Goal: Feedback & Contribution: Submit feedback/report problem

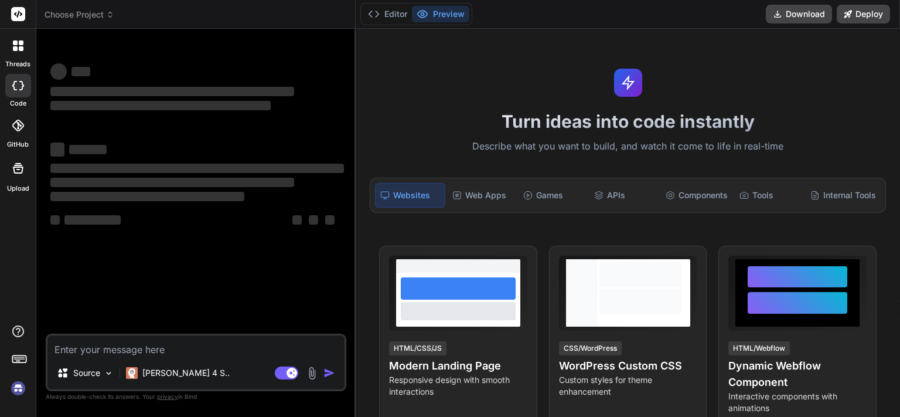
click at [354, 119] on div "Bind AI Web Search Created with Pixso. Code Generator ‌ ‌ ‌ ‌ ‌ ‌ ‌ ‌ ‌ ‌ ‌ ‌ ‌…" at bounding box center [195, 222] width 319 height 387
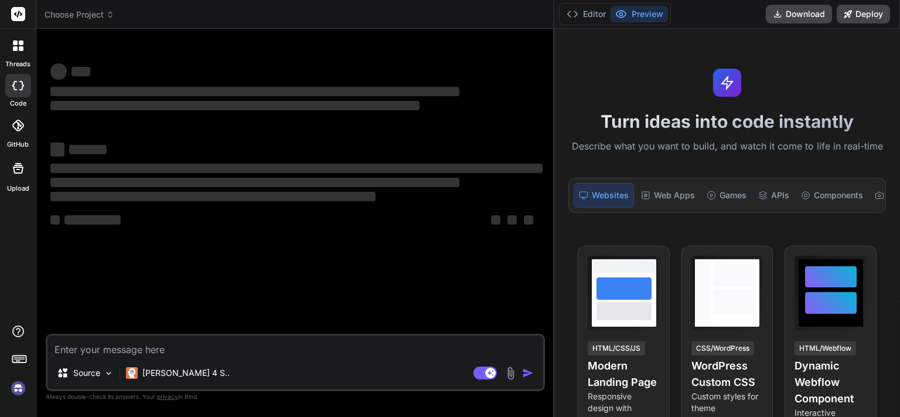
drag, startPoint x: 355, startPoint y: 120, endPoint x: 608, endPoint y: 89, distance: 255.8
click at [608, 89] on div "threads code GitHub Upload Choose Project Created with Pixso. Bind AI Web Searc…" at bounding box center [450, 208] width 900 height 417
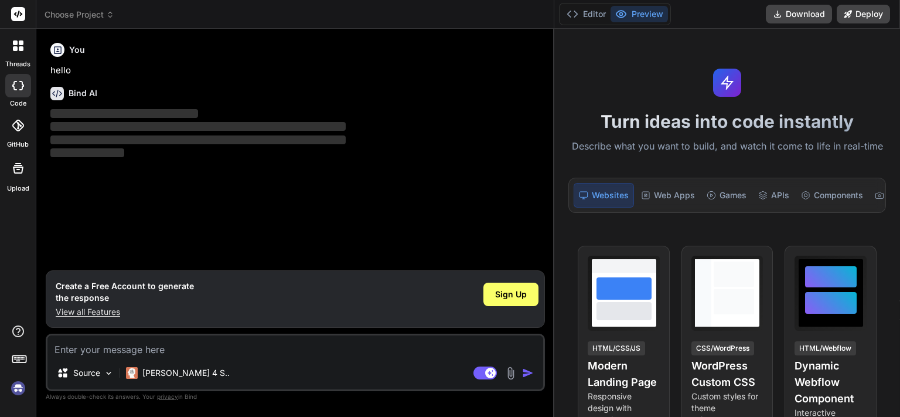
click at [141, 343] on textarea at bounding box center [295, 345] width 496 height 21
type textarea "x"
paste textarea "Please fill feedback below in the manner and share the descriptive feedback wit…"
type textarea "Please fill feedback below in the manner and share the descriptive feedback wit…"
type textarea "x"
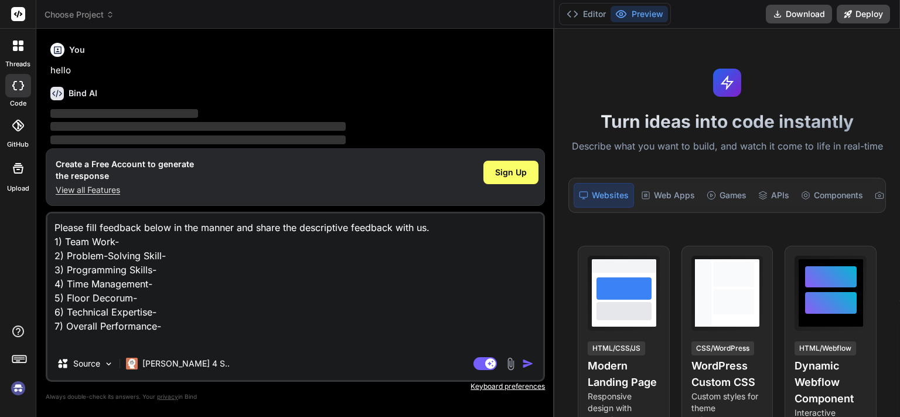
type textarea "Please fill feedback below in the manner and share the descriptive feedback wit…"
type textarea "x"
type textarea "Please fill feedback below in the manner and share the descriptive feedback wit…"
type textarea "x"
type textarea "Please fill feedback below in the manner and share the descriptive feedback wit…"
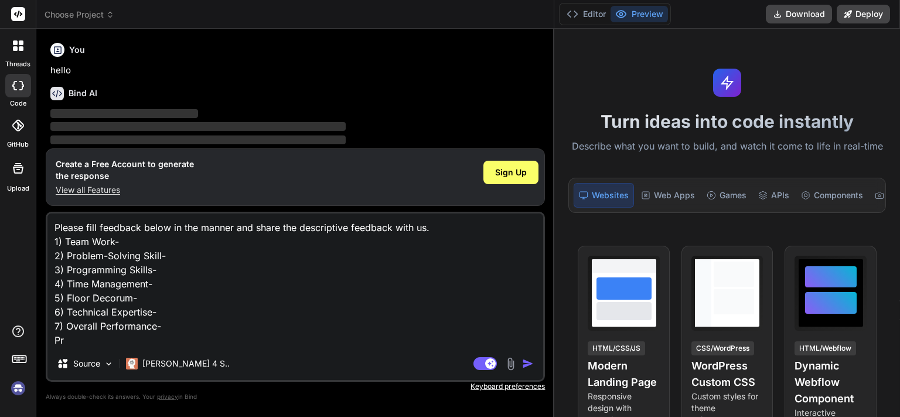
type textarea "x"
type textarea "Please fill feedback below in the manner and share the descriptive feedback wit…"
type textarea "x"
type textarea "Please fill feedback below in the manner and share the descriptive feedback wit…"
type textarea "x"
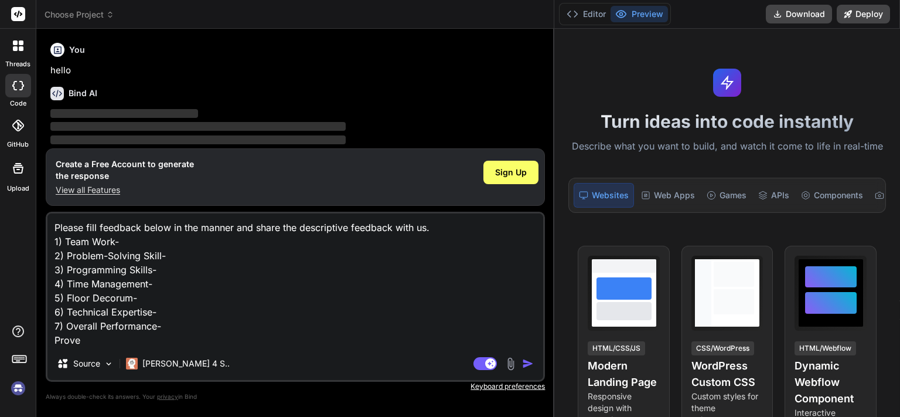
type textarea "Please fill feedback below in the manner and share the descriptive feedback wit…"
type textarea "x"
type textarea "Please fill feedback below in the manner and share the descriptive feedback wit…"
type textarea "x"
type textarea "Please fill feedback below in the manner and share the descriptive feedback wit…"
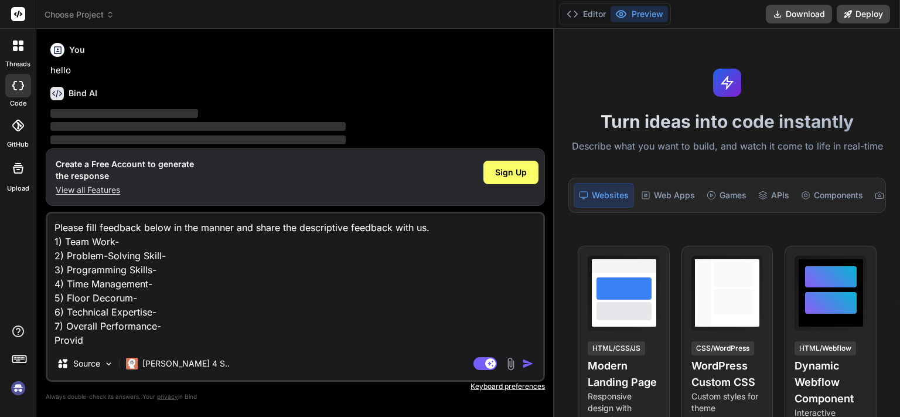
type textarea "x"
type textarea "Please fill feedback below in the manner and share the descriptive feedback wit…"
type textarea "x"
type textarea "Please fill feedback below in the manner and share the descriptive feedback wit…"
type textarea "x"
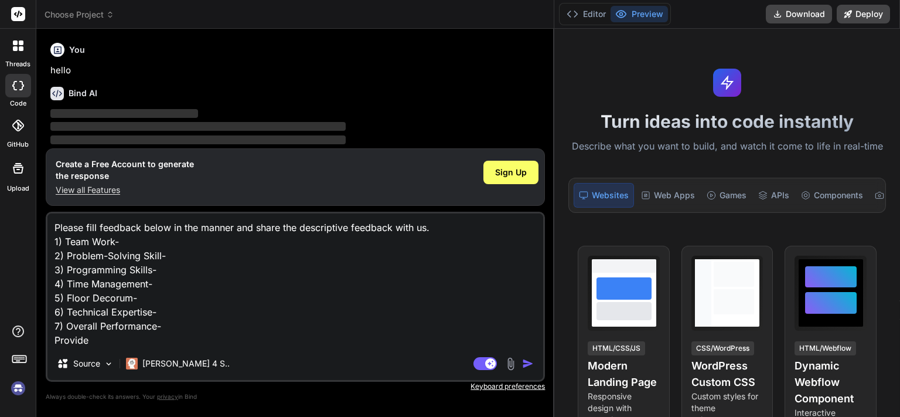
type textarea "Please fill feedback below in the manner and share the descriptive feedback wit…"
type textarea "x"
type textarea "Please fill feedback below in the manner and share the descriptive feedback wit…"
type textarea "x"
type textarea "Please fill feedback below in the manner and share the descriptive feedback wit…"
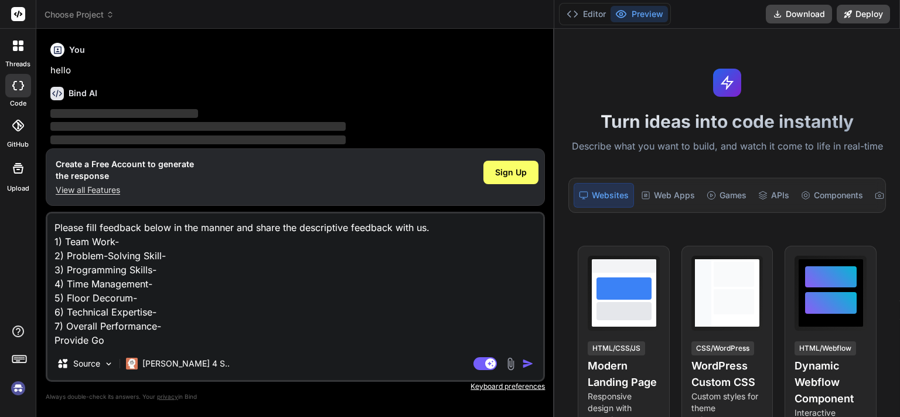
type textarea "x"
type textarea "Please fill feedback below in the manner and share the descriptive feedback wit…"
type textarea "x"
type textarea "Please fill feedback below in the manner and share the descriptive feedback wit…"
type textarea "x"
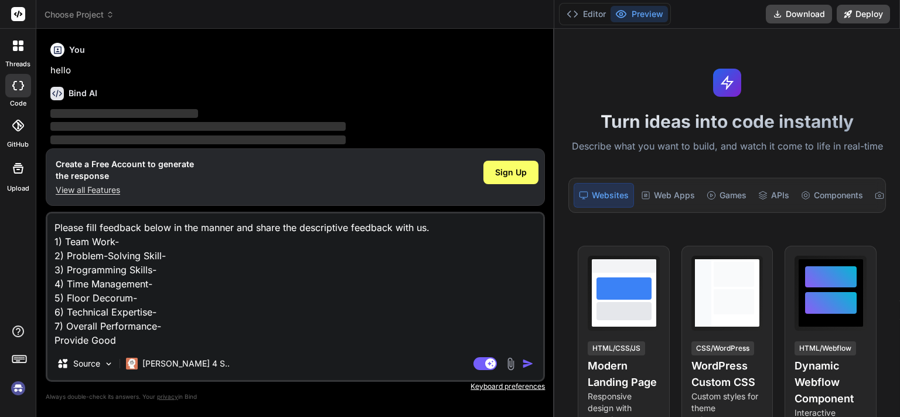
type textarea "Please fill feedback below in the manner and share the descriptive feedback wit…"
type textarea "x"
type textarea "Please fill feedback below in the manner and share the descriptive feedback wit…"
type textarea "x"
type textarea "Please fill feedback below in the manner and share the descriptive feedback wit…"
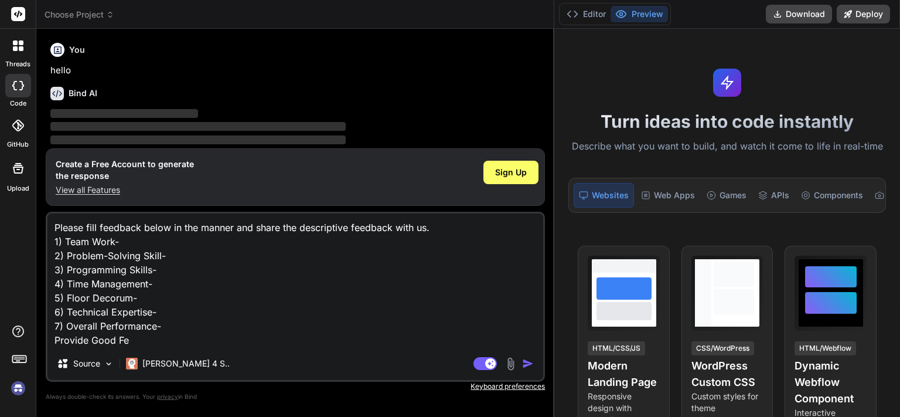
type textarea "x"
type textarea "Please fill feedback below in the manner and share the descriptive feedback wit…"
type textarea "x"
type textarea "Please fill feedback below in the manner and share the descriptive feedback wit…"
type textarea "x"
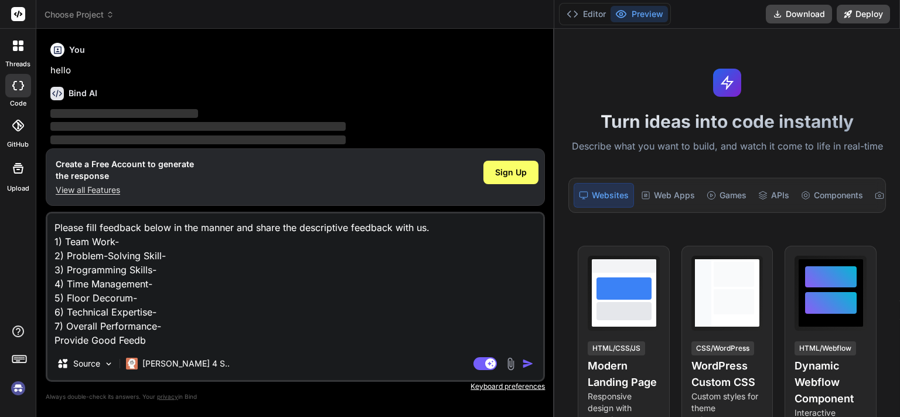
type textarea "Please fill feedback below in the manner and share the descriptive feedback wit…"
type textarea "x"
type textarea "Please fill feedback below in the manner and share the descriptive feedback wit…"
type textarea "x"
type textarea "Please fill feedback below in the manner and share the descriptive feedback wit…"
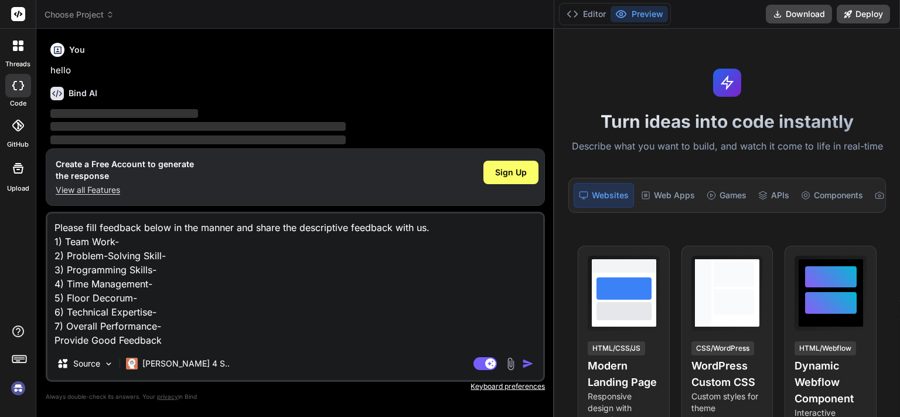
type textarea "x"
type textarea "Please fill feedback below in the manner and share the descriptive feedback wit…"
type textarea "x"
type textarea "Please fill feedback below in the manner and share the descriptive feedback wit…"
type textarea "x"
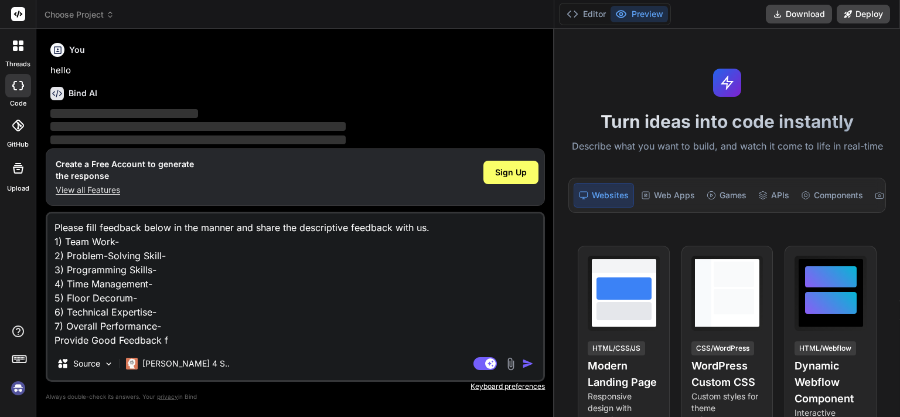
type textarea "Please fill feedback below in the manner and share the descriptive feedback wit…"
type textarea "x"
type textarea "Please fill feedback below in the manner and share the descriptive feedback wit…"
type textarea "x"
type textarea "Please fill feedback below in the manner and share the descriptive feedback wit…"
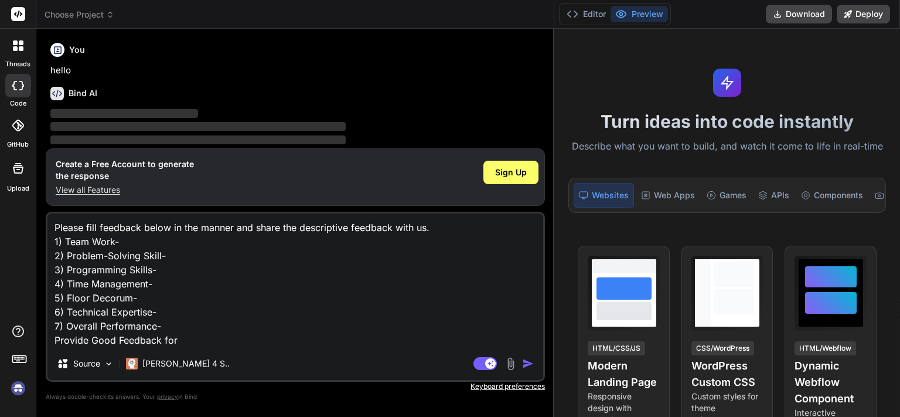
type textarea "x"
type textarea "Please fill feedback below in the manner and share the descriptive feedback wit…"
type textarea "x"
type textarea "Please fill feedback below in the manner and share the descriptive feedback wit…"
type textarea "x"
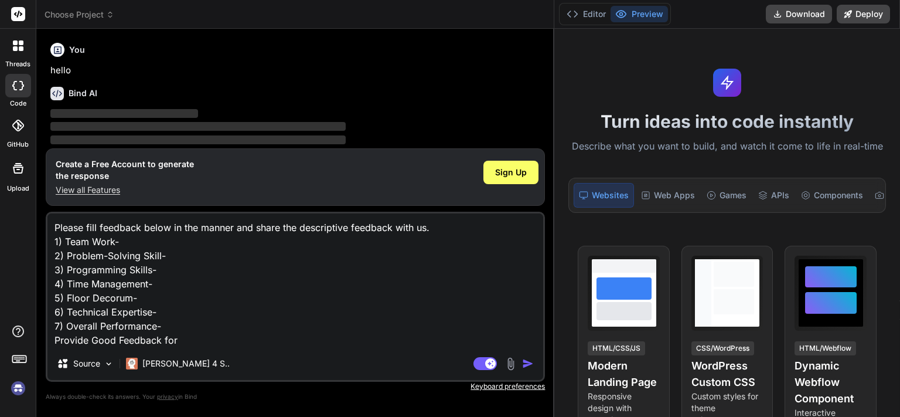
type textarea "Please fill feedback below in the manner and share the descriptive feedback wit…"
type textarea "x"
type textarea "Please fill feedback below in the manner and share the descriptive feedback wit…"
type textarea "x"
type textarea "Please fill feedback below in the manner and share the descriptive feedback wit…"
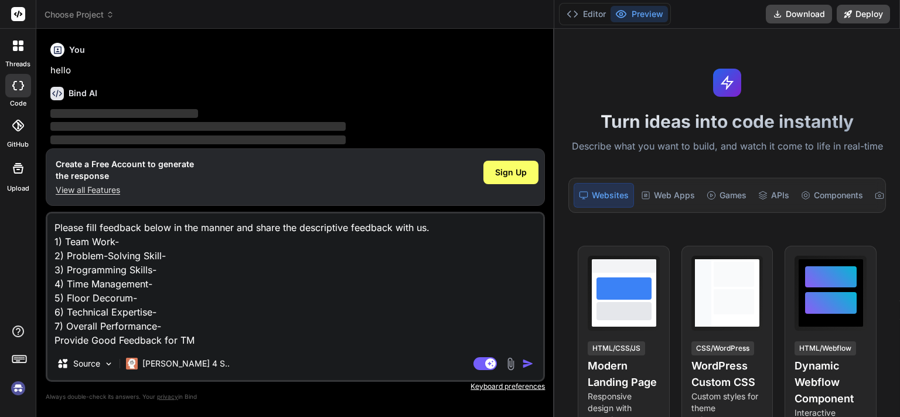
type textarea "x"
type textarea "Please fill feedback below in the manner and share the descriptive feedback wit…"
type textarea "x"
type textarea "Please fill feedback below in the manner and share the descriptive feedback wit…"
type textarea "x"
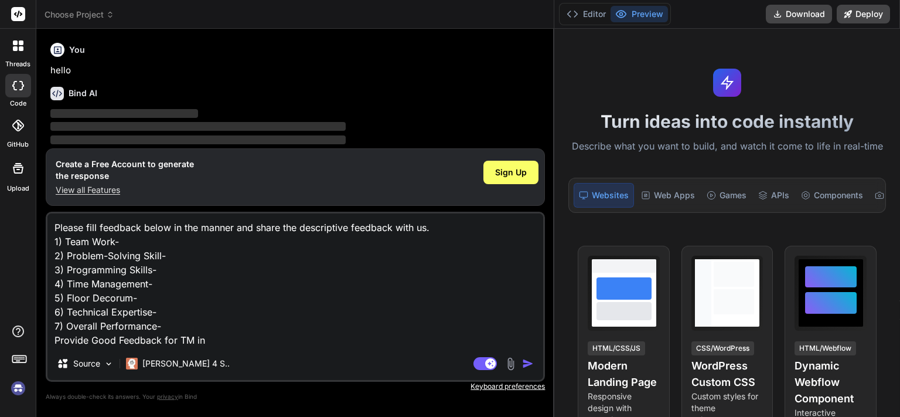
type textarea "Please fill feedback below in the manner and share the descriptive feedback wit…"
type textarea "x"
type textarea "Please fill feedback below in the manner and share the descriptive feedback wit…"
type textarea "x"
type textarea "Please fill feedback below in the manner and share the descriptive feedback wit…"
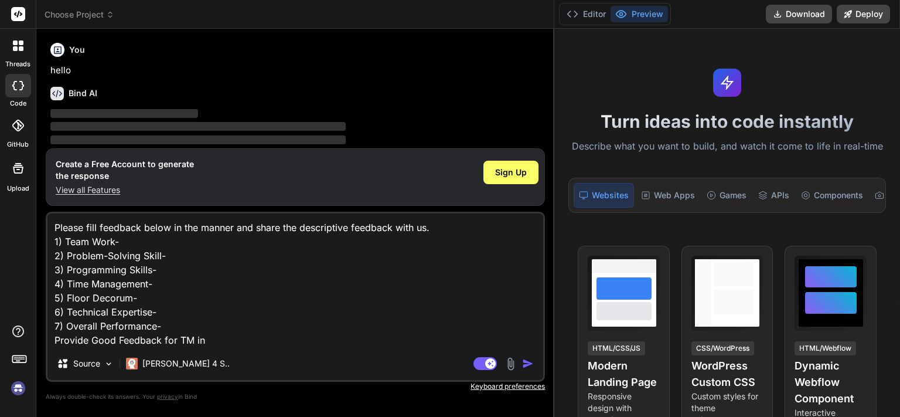
type textarea "x"
type textarea "Please fill feedback below in the manner and share the descriptive feedback wit…"
type textarea "x"
type textarea "Please fill feedback below in the manner and share the descriptive feedback wit…"
type textarea "x"
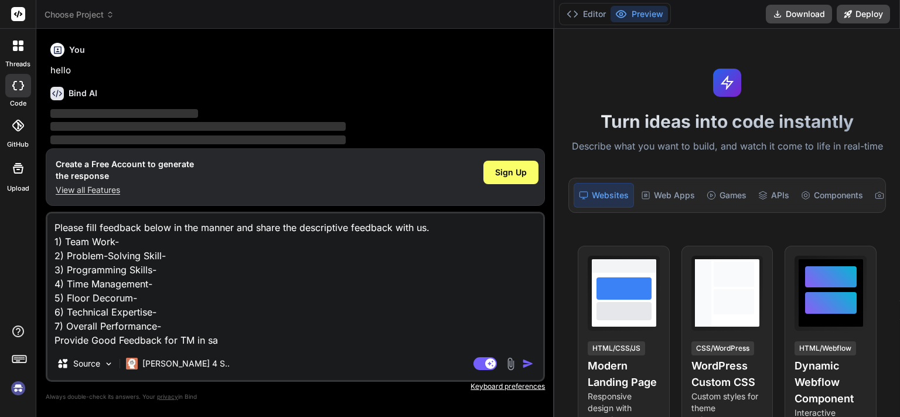
type textarea "Please fill feedback below in the manner and share the descriptive feedback wit…"
type textarea "x"
type textarea "Please fill feedback below in the manner and share the descriptive feedback wit…"
type textarea "x"
type textarea "Please fill feedback below in the manner and share the descriptive feedback wit…"
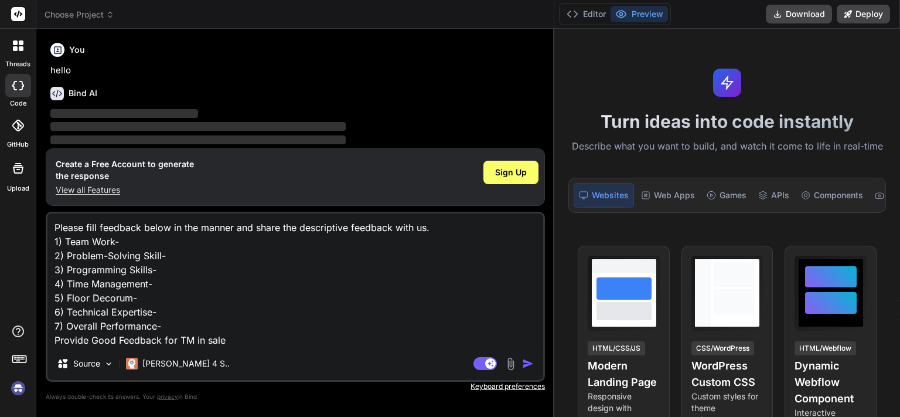
type textarea "x"
type textarea "Please fill feedback below in the manner and share the descriptive feedback wit…"
type textarea "x"
type textarea "Please fill feedback below in the manner and share the descriptive feedback wit…"
type textarea "x"
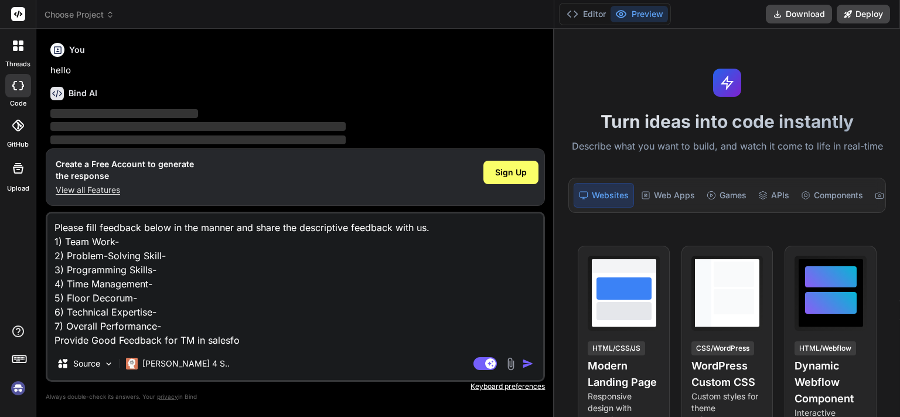
type textarea "Please fill feedback below in the manner and share the descriptive feedback wit…"
type textarea "x"
type textarea "Please fill feedback below in the manner and share the descriptive feedback wit…"
type textarea "x"
type textarea "Please fill feedback below in the manner and share the descriptive feedback wit…"
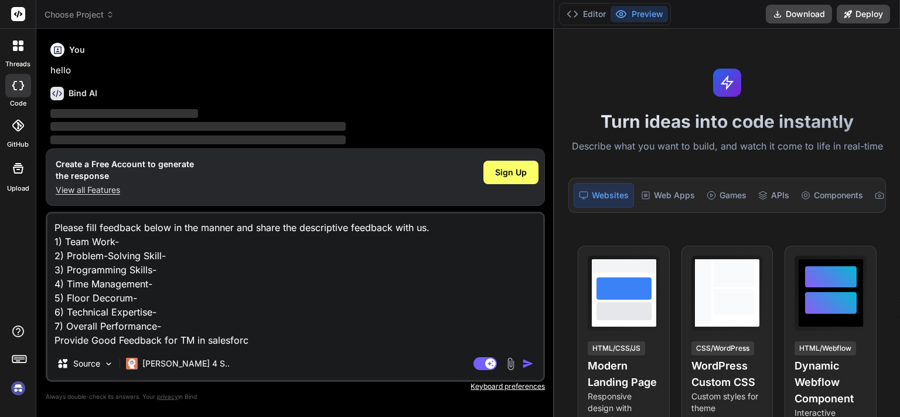
type textarea "x"
type textarea "Please fill feedback below in the manner and share the descriptive feedback wit…"
type textarea "x"
type textarea "Please fill feedback below in the manner and share the descriptive feedback wit…"
type textarea "x"
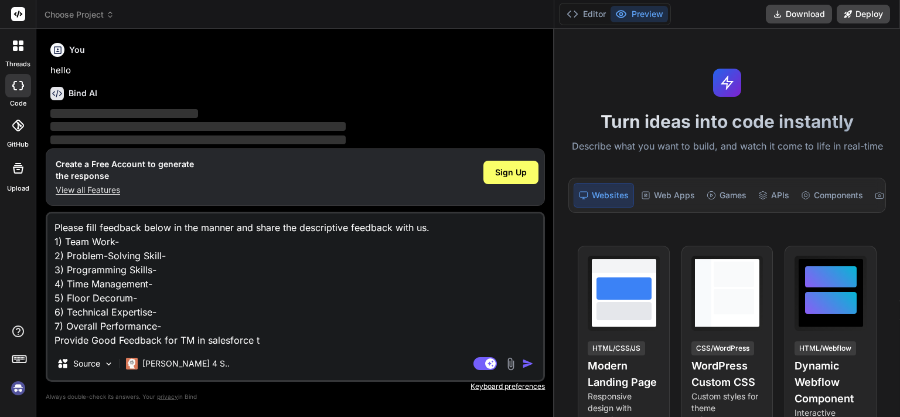
type textarea "Please fill feedback below in the manner and share the descriptive feedback wit…"
type textarea "x"
type textarea "Please fill feedback below in the manner and share the descriptive feedback wit…"
type textarea "x"
type textarea "Please fill feedback below in the manner and share the descriptive feedback wit…"
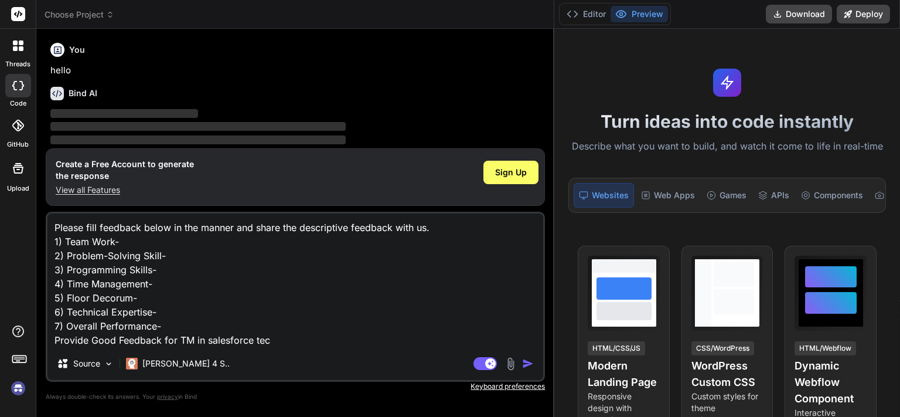
type textarea "x"
type textarea "Please fill feedback below in the manner and share the descriptive feedback wit…"
type textarea "x"
type textarea "Please fill feedback below in the manner and share the descriptive feedback wit…"
type textarea "x"
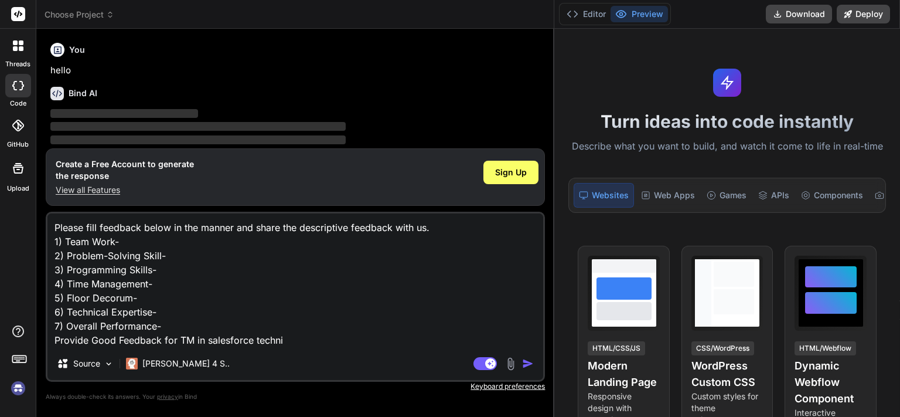
type textarea "Please fill feedback below in the manner and share the descriptive feedback wit…"
type textarea "x"
type textarea "Please fill feedback below in the manner and share the descriptive feedback wit…"
type textarea "x"
type textarea "Please fill feedback below in the manner and share the descriptive feedback wit…"
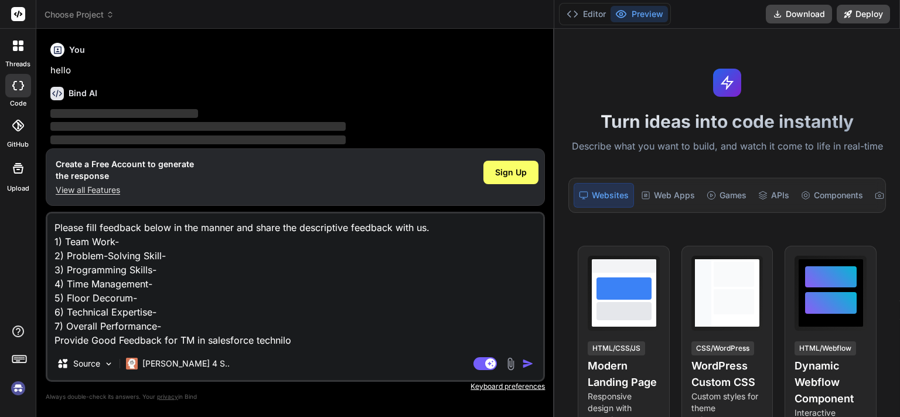
type textarea "x"
type textarea "Please fill feedback below in the manner and share the descriptive feedback wit…"
type textarea "x"
type textarea "Please fill feedback below in the manner and share the descriptive feedback wit…"
type textarea "x"
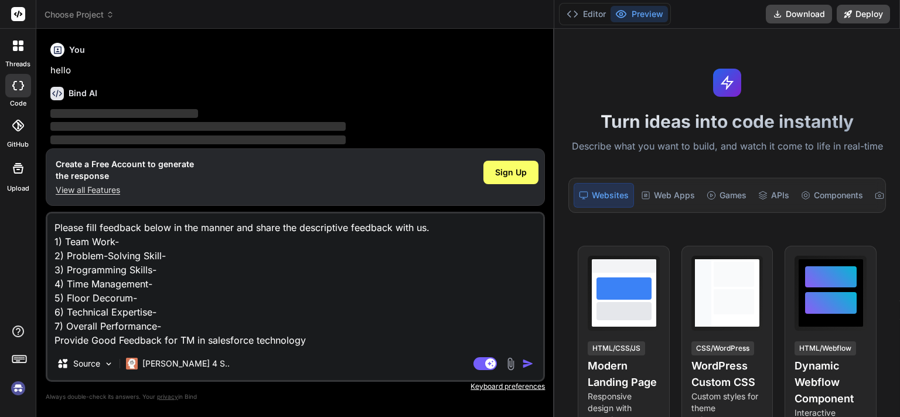
type textarea "Please fill feedback below in the manner and share the descriptive feedback wit…"
click at [526, 364] on img "button" at bounding box center [528, 364] width 12 height 12
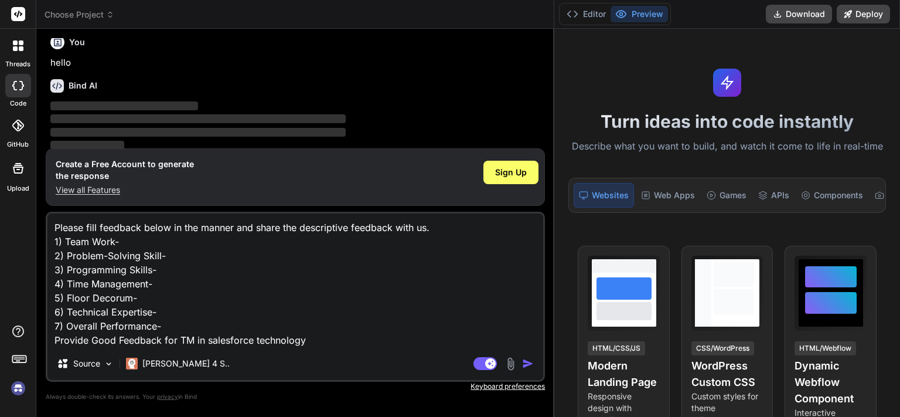
scroll to position [10, 0]
click at [529, 359] on img "button" at bounding box center [528, 364] width 12 height 12
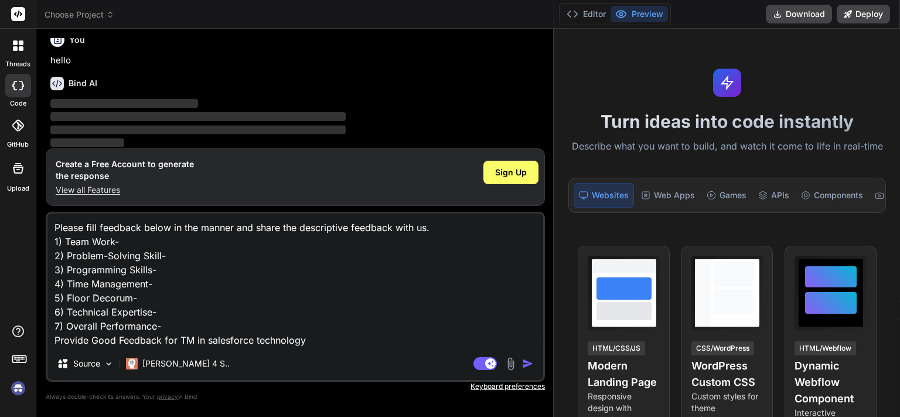
click at [529, 359] on img "button" at bounding box center [528, 364] width 12 height 12
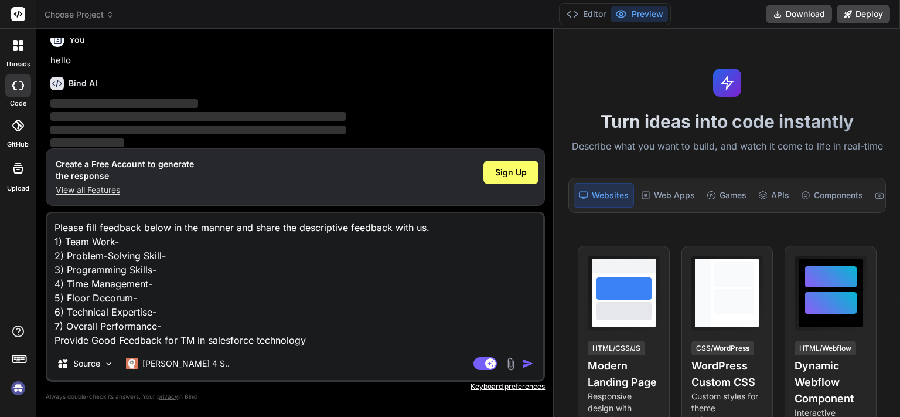
click at [529, 359] on img "button" at bounding box center [528, 364] width 12 height 12
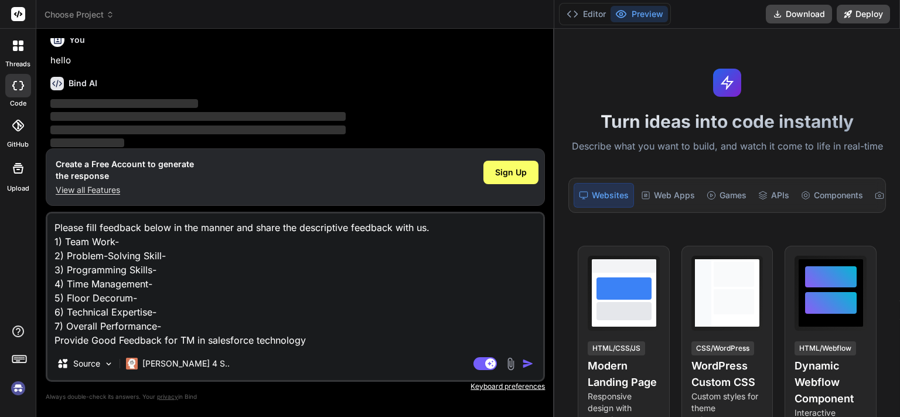
click at [529, 359] on img "button" at bounding box center [528, 364] width 12 height 12
click at [586, 10] on button "Editor" at bounding box center [586, 14] width 49 height 16
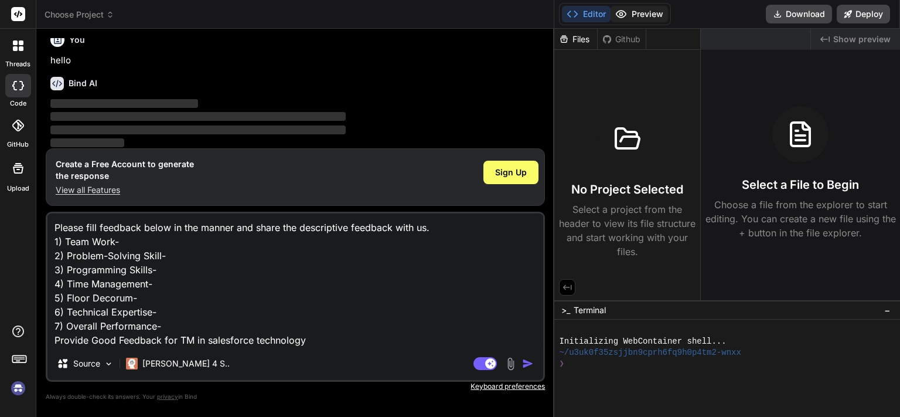
click at [627, 9] on button "Preview" at bounding box center [639, 14] width 57 height 16
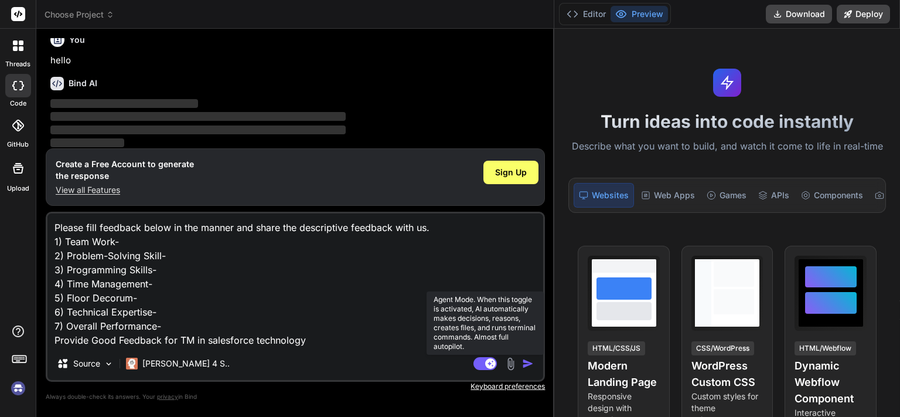
click at [486, 364] on rect at bounding box center [490, 363] width 11 height 11
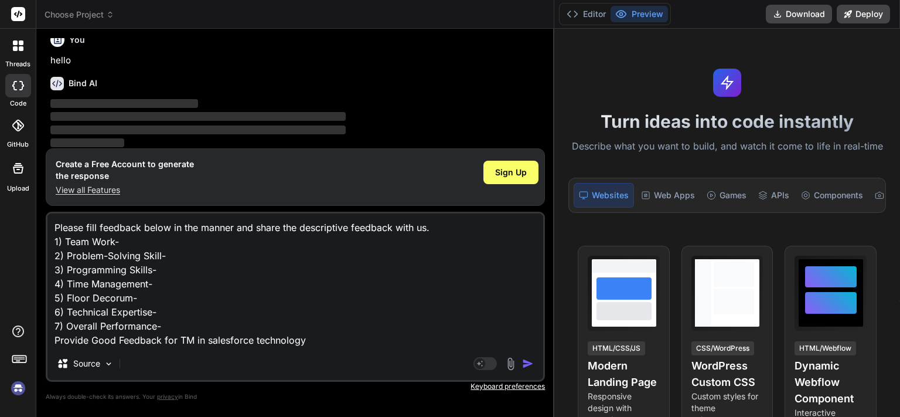
click at [528, 362] on img "button" at bounding box center [528, 364] width 12 height 12
click at [514, 178] on span "Sign Up" at bounding box center [511, 172] width 32 height 12
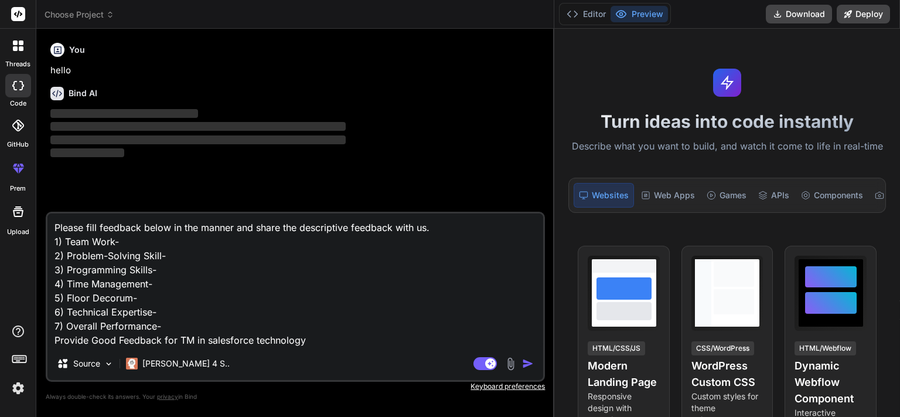
click at [527, 365] on img "button" at bounding box center [528, 364] width 12 height 12
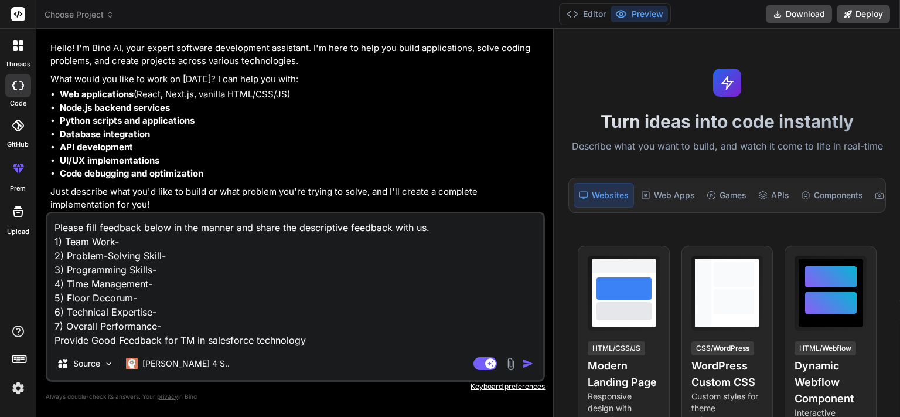
scroll to position [66, 0]
click at [525, 363] on img "button" at bounding box center [528, 364] width 12 height 12
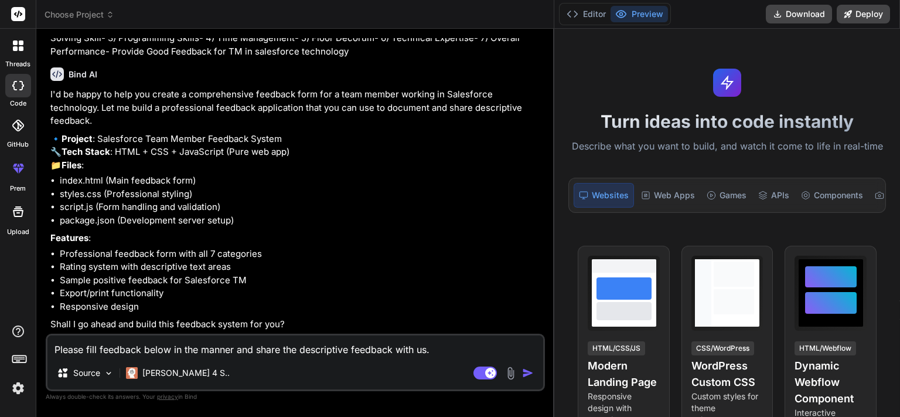
scroll to position [298, 0]
type textarea "x"
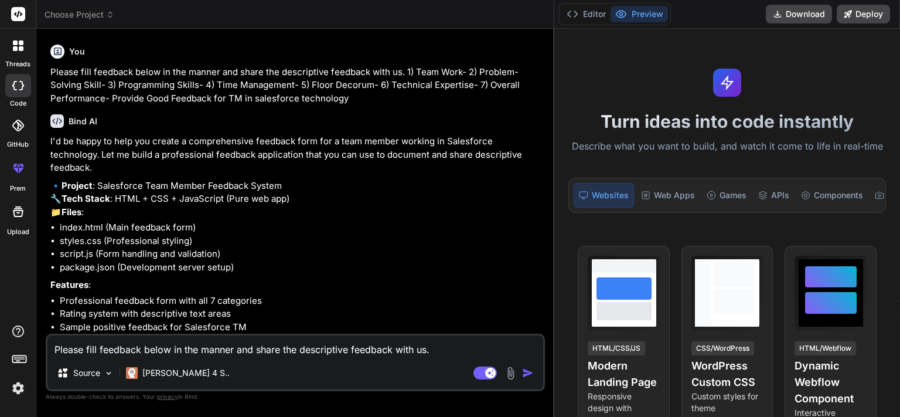
click at [209, 346] on textarea "Please fill feedback below in the manner and share the descriptive feedback wit…" at bounding box center [295, 345] width 496 height 21
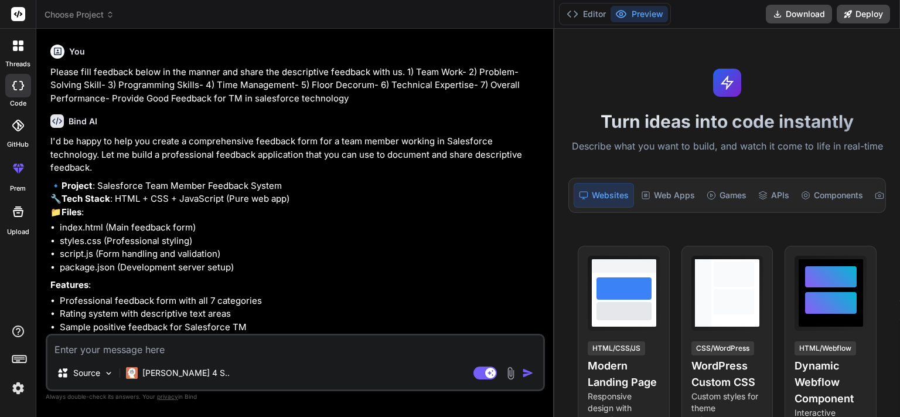
type textarea "G"
type textarea "x"
type textarea "Ge"
type textarea "x"
type textarea "Gen"
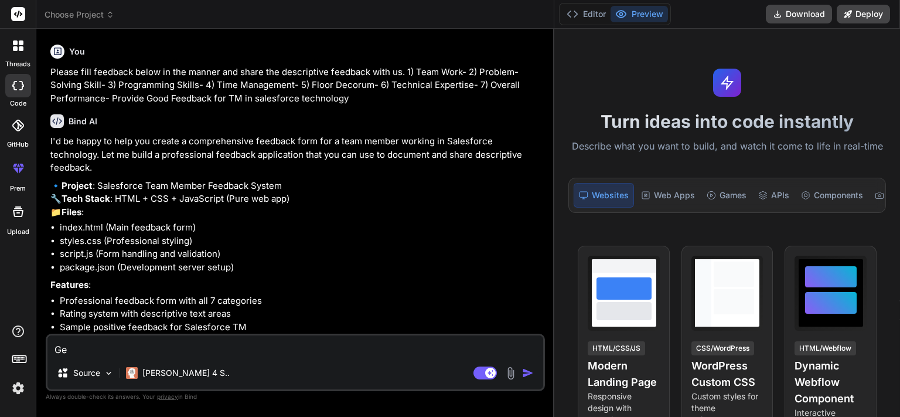
type textarea "x"
type textarea "Genr"
type textarea "x"
type textarea "Genra"
type textarea "x"
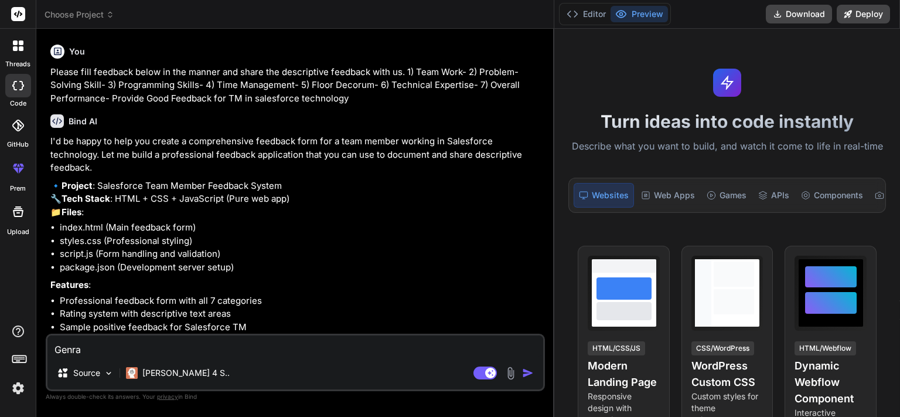
type textarea "Genral"
type textarea "x"
type textarea "Genral"
type textarea "x"
type textarea "Genral p"
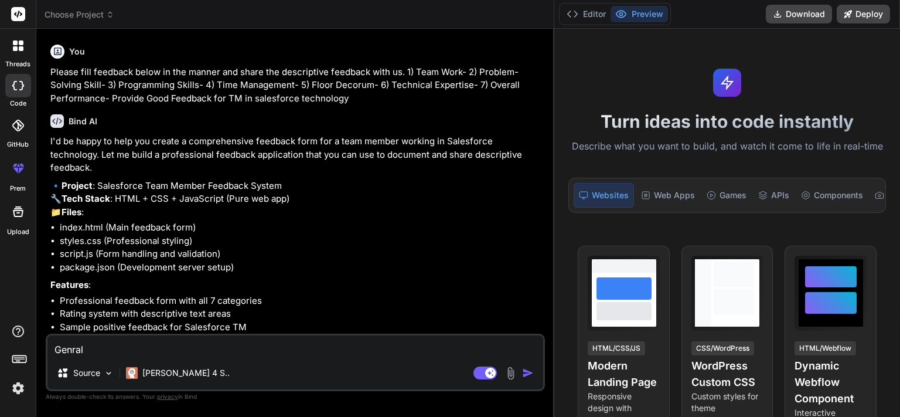
type textarea "x"
type textarea "Genral po"
type textarea "x"
type textarea "Genral poi"
type textarea "x"
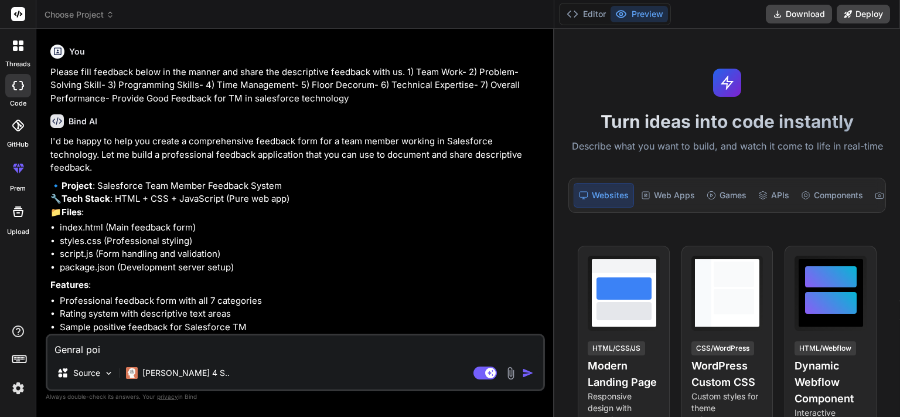
type textarea "Genral poin"
type textarea "x"
type textarea "Genral point"
type textarea "x"
type textarea "Genral points"
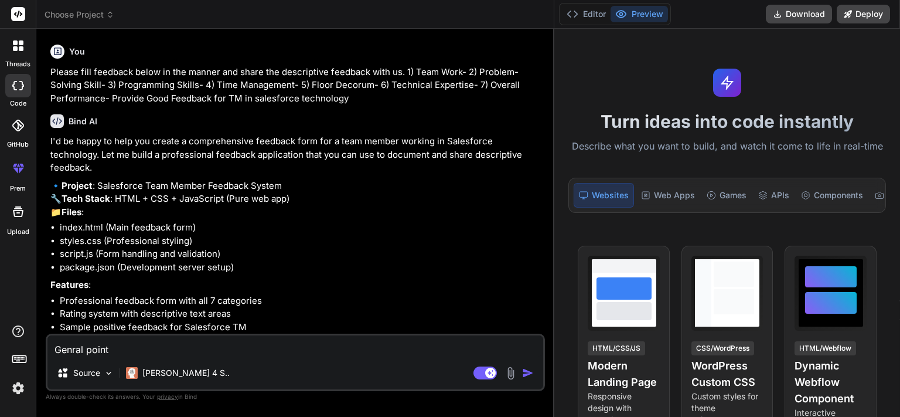
type textarea "x"
type textarea "Genral points"
type textarea "x"
type textarea "Genral points i"
type textarea "x"
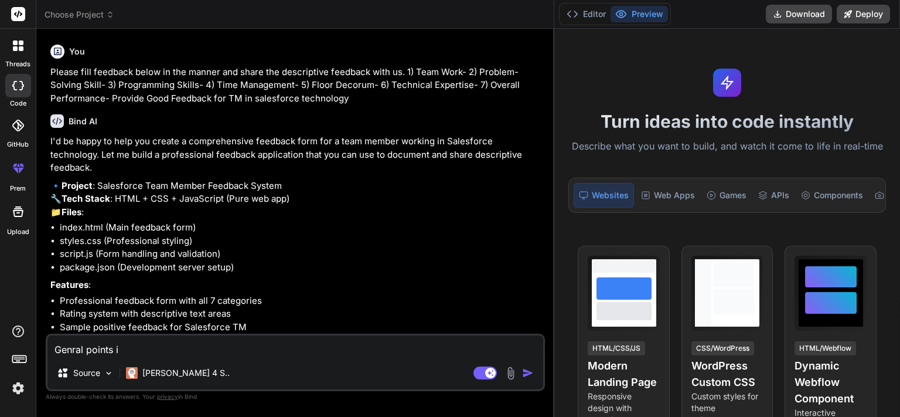
type textarea "Genral points i"
type textarea "x"
type textarea "Genral points i w"
type textarea "x"
type textarea "Genral points i wa"
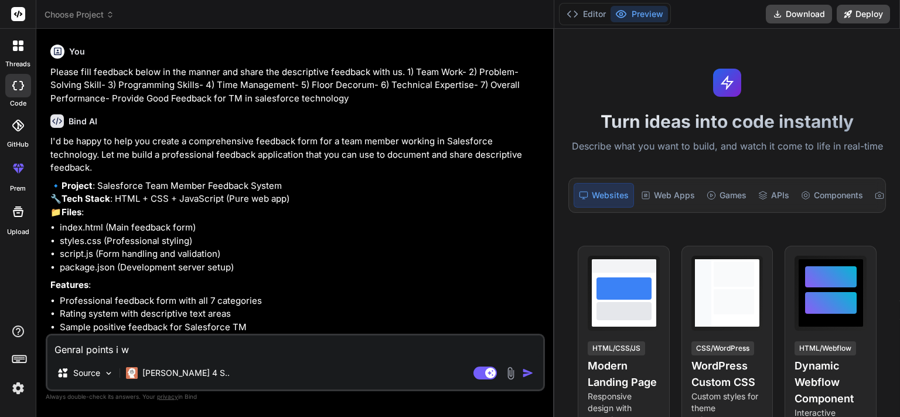
type textarea "x"
type textarea "Genral points i was"
type textarea "x"
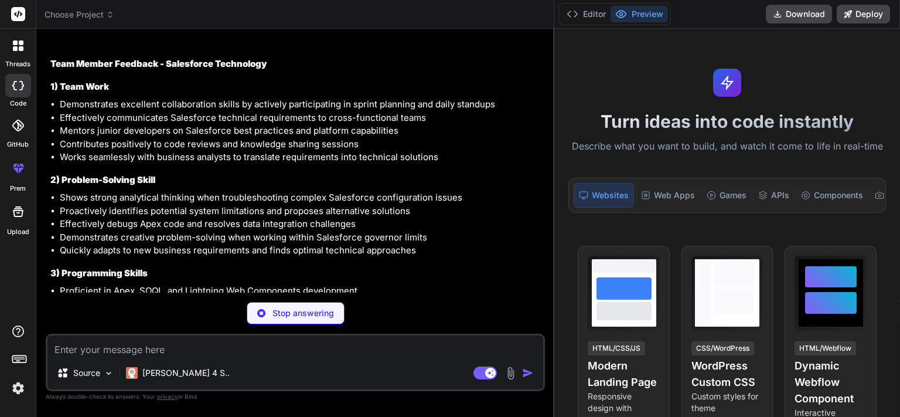
scroll to position [696, 0]
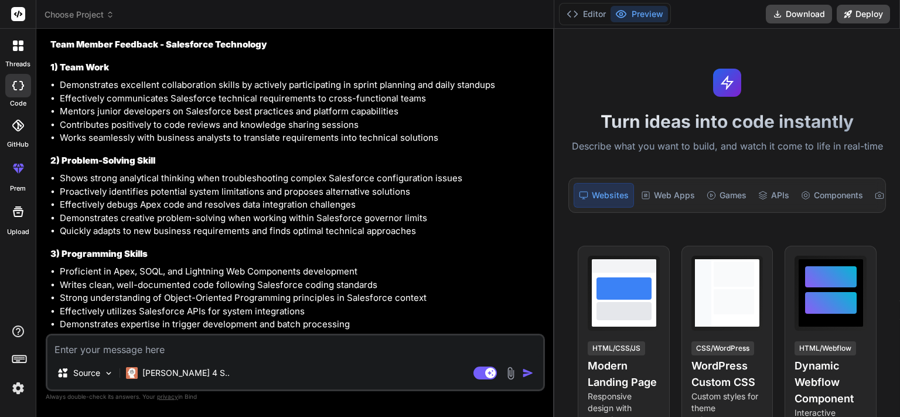
type textarea "x"
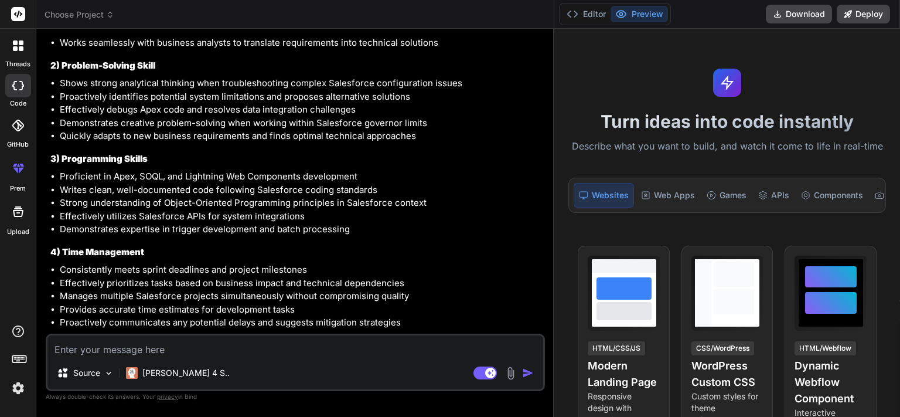
scroll to position [813, 0]
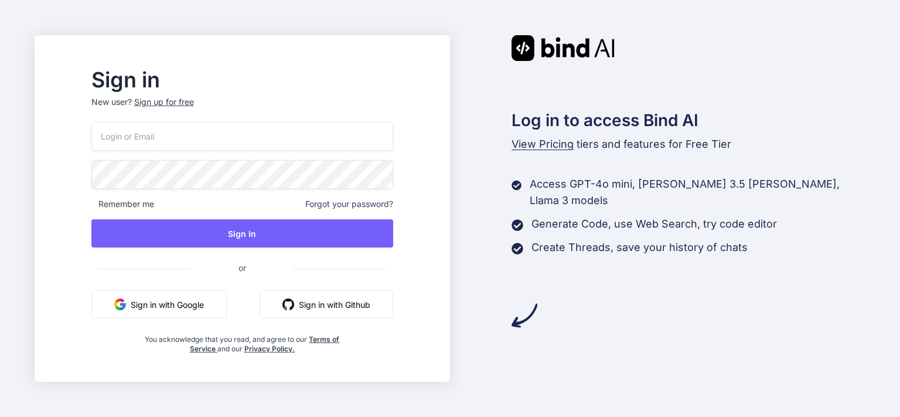
click at [173, 138] on input "email" at bounding box center [242, 136] width 302 height 29
type input "kanishkg@chetu.com"
click at [182, 309] on button "Sign in with Google" at bounding box center [158, 304] width 135 height 28
